Goal: Check status

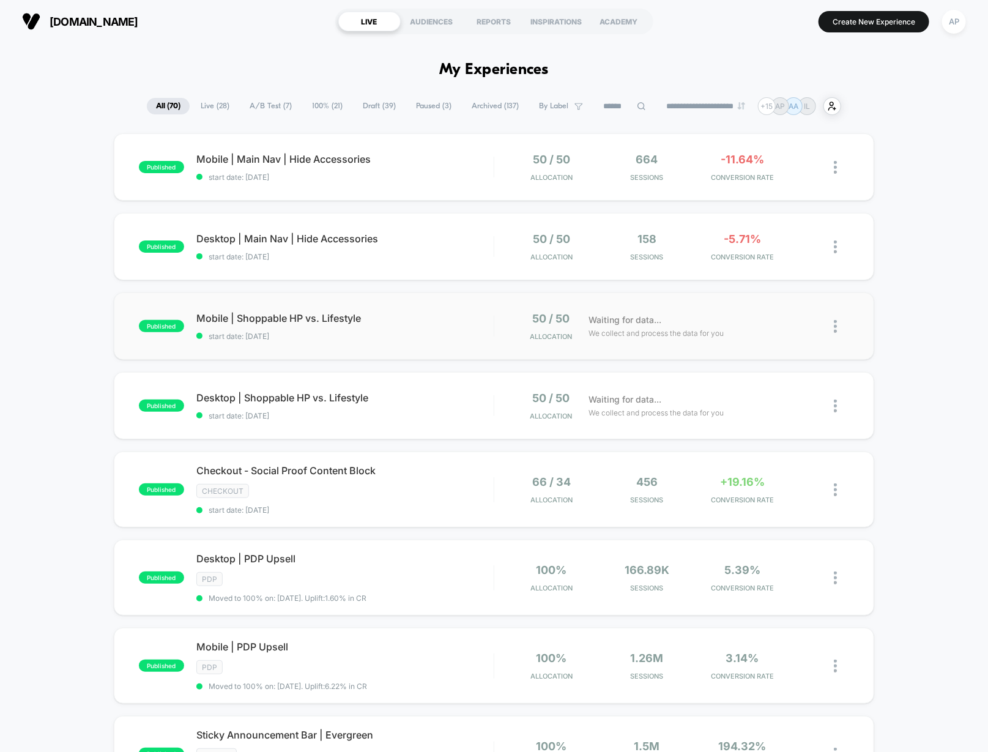
click at [439, 349] on div "published Mobile | Shoppable HP vs. Lifestyle start date: [DATE] 50 / 50 Alloca…" at bounding box center [494, 326] width 761 height 67
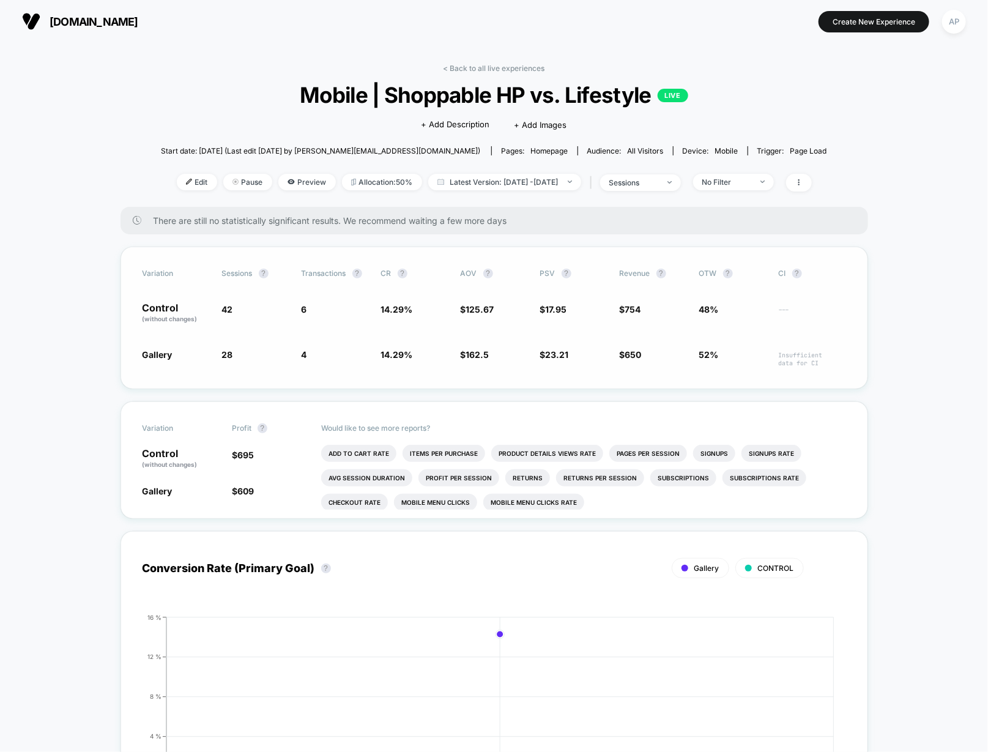
click at [398, 354] on span "14.29 %" at bounding box center [397, 354] width 32 height 10
